Goal: Task Accomplishment & Management: Manage account settings

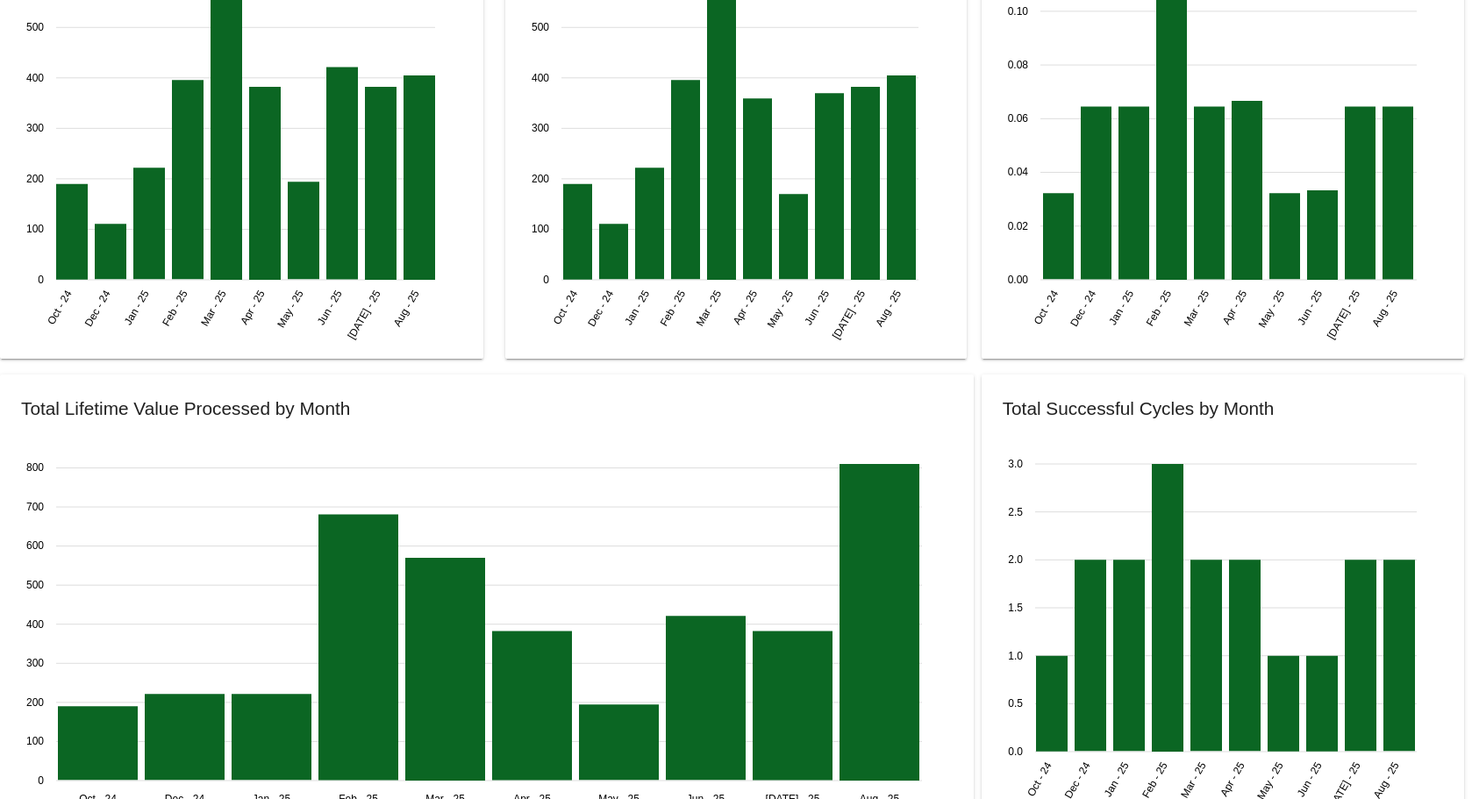
scroll to position [2114, 0]
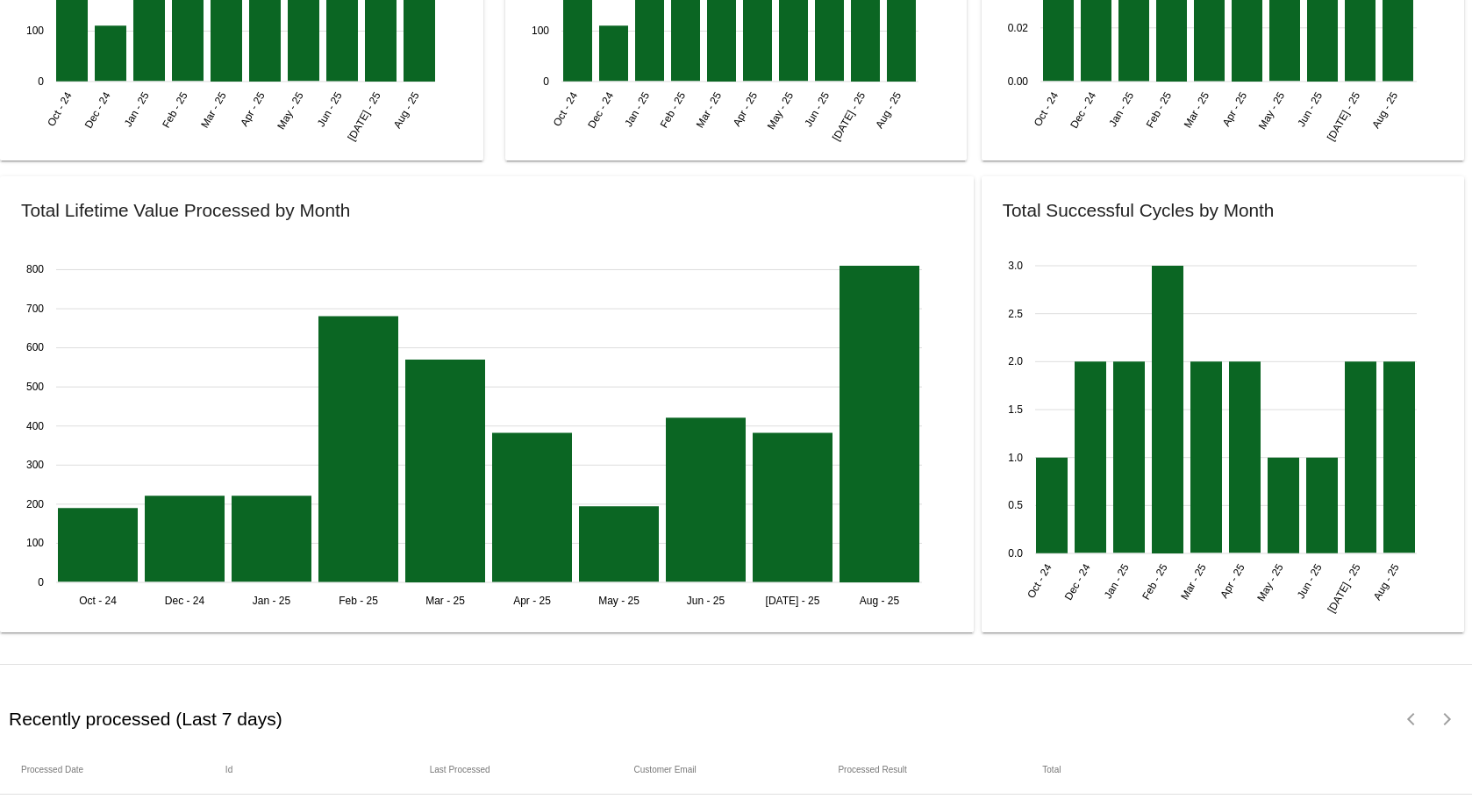
scroll to position [2114, 0]
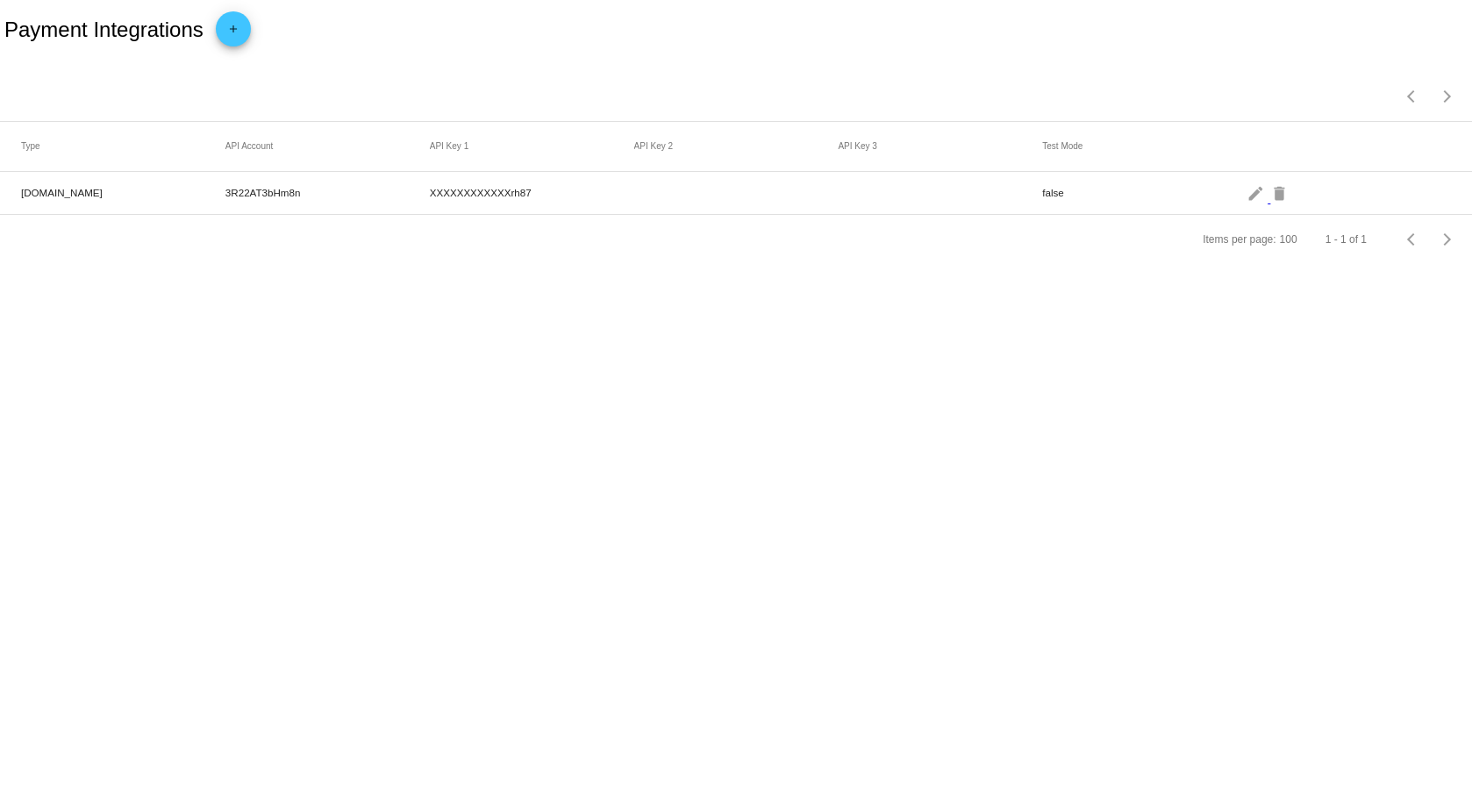
click at [1057, 191] on mat-cell "false" at bounding box center [1144, 192] width 204 height 20
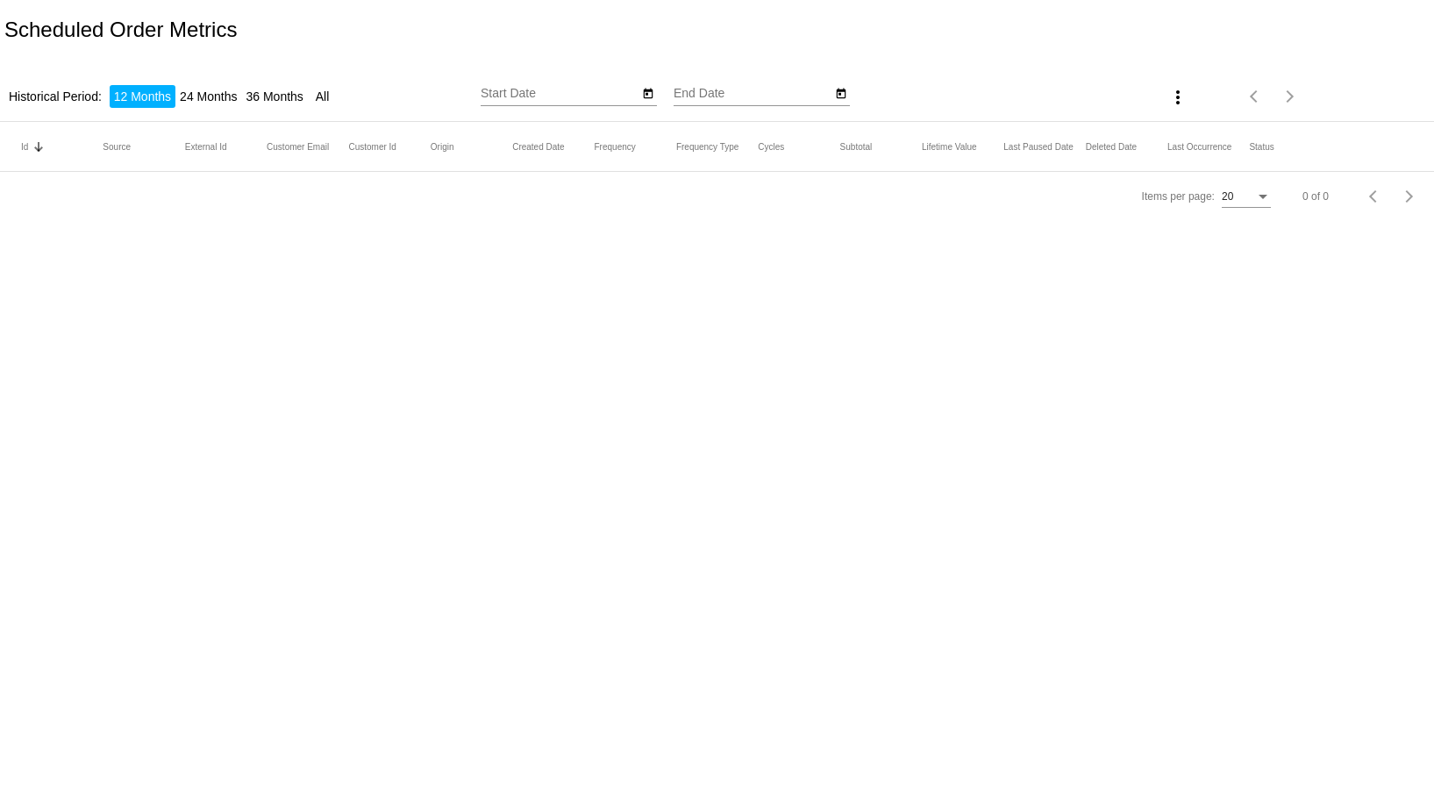
type input "8/14/2024"
type input "8/14/2025"
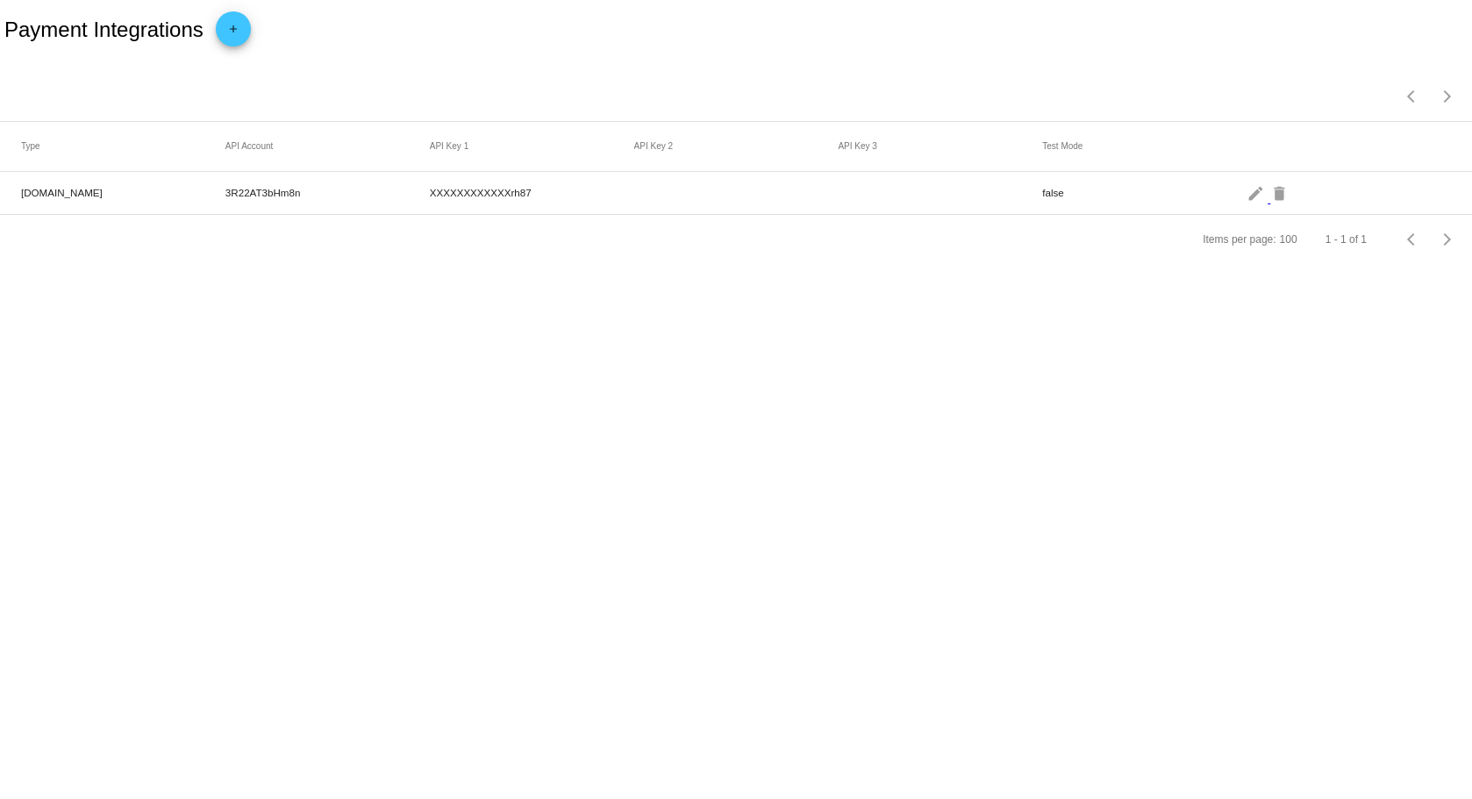
click at [75, 194] on mat-cell "[DOMAIN_NAME]" at bounding box center [123, 192] width 204 height 20
click at [1251, 200] on mat-icon "edit" at bounding box center [1257, 192] width 21 height 27
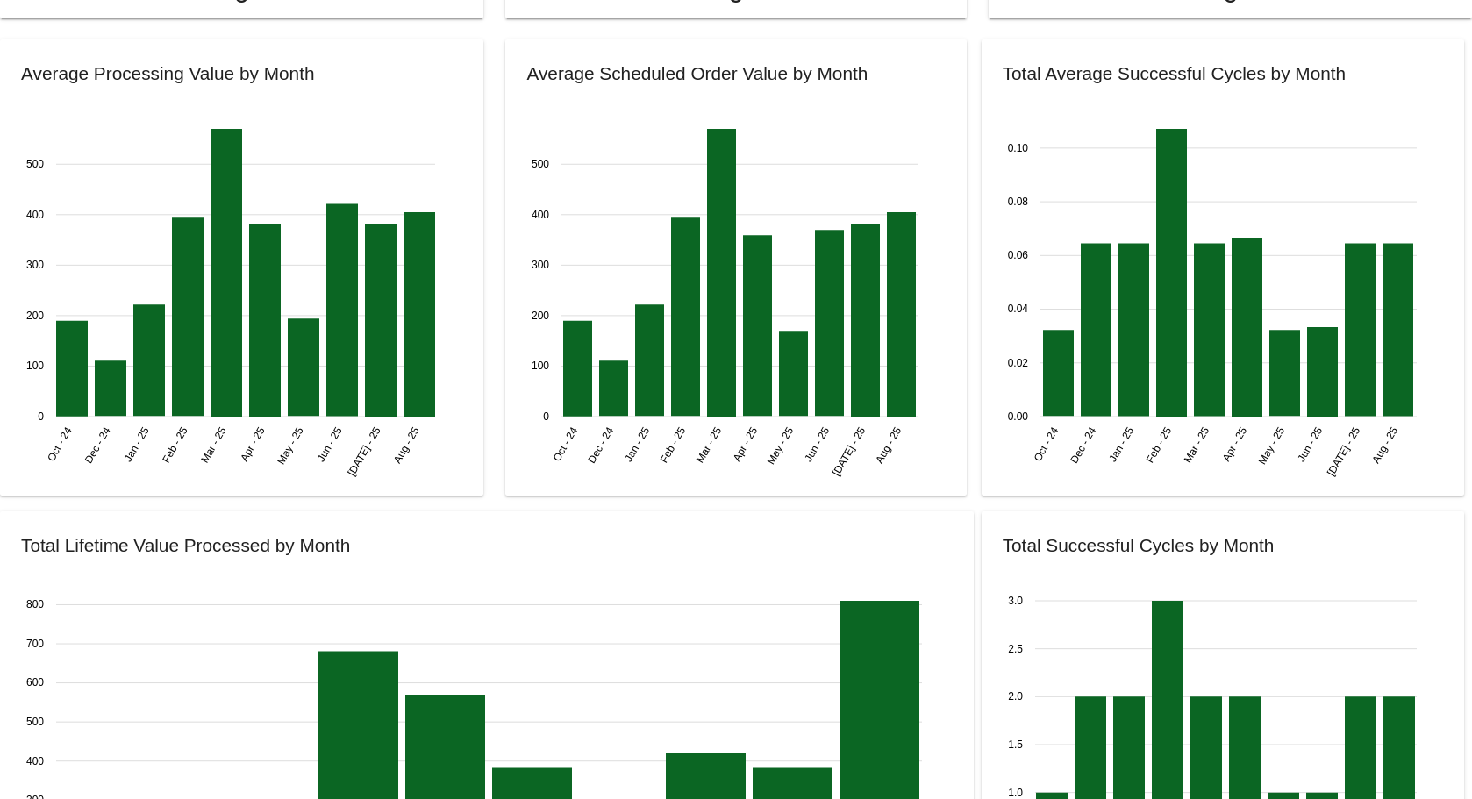
scroll to position [2114, 0]
